Goal: Navigation & Orientation: Find specific page/section

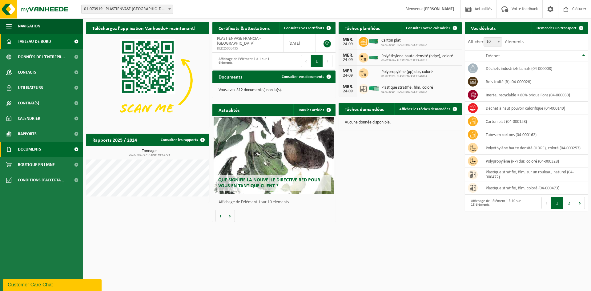
click at [35, 149] on span "Documents" at bounding box center [29, 149] width 23 height 15
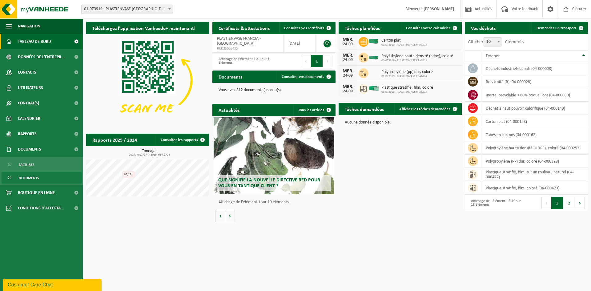
click at [38, 178] on span "Documents" at bounding box center [29, 178] width 20 height 12
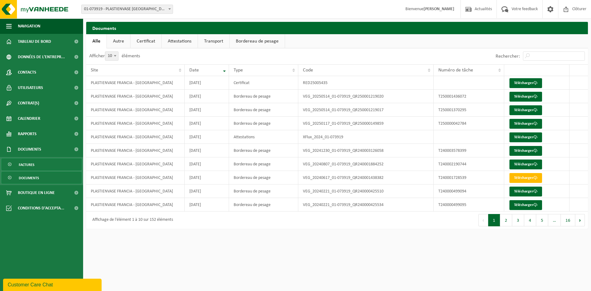
click at [32, 166] on span "Factures" at bounding box center [27, 165] width 16 height 12
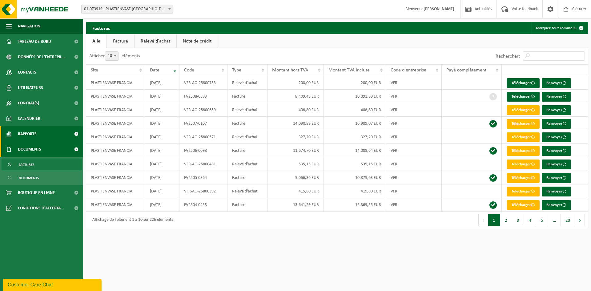
click at [34, 134] on span "Rapports" at bounding box center [27, 133] width 19 height 15
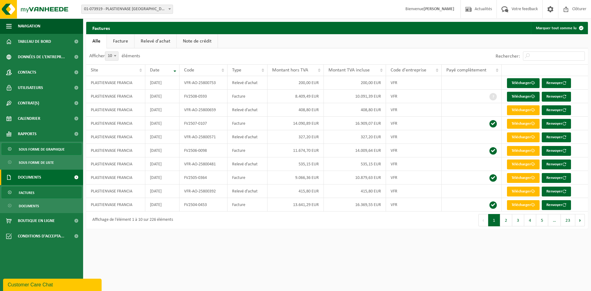
click at [40, 153] on span "Sous forme de graphique" at bounding box center [42, 149] width 46 height 12
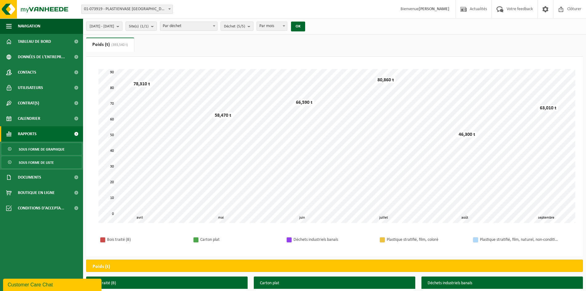
click at [39, 161] on span "Sous forme de liste" at bounding box center [36, 163] width 35 height 12
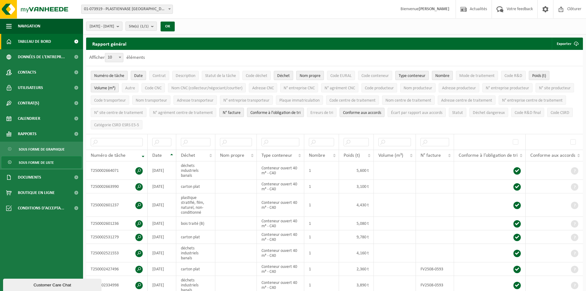
click at [40, 45] on span "Tableau de bord" at bounding box center [34, 41] width 33 height 15
